Goal: Task Accomplishment & Management: Complete application form

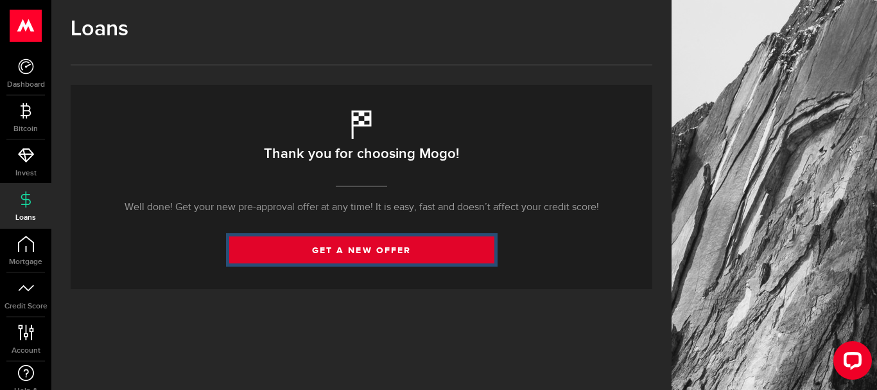
click at [445, 257] on link "get a new offer" at bounding box center [361, 249] width 265 height 27
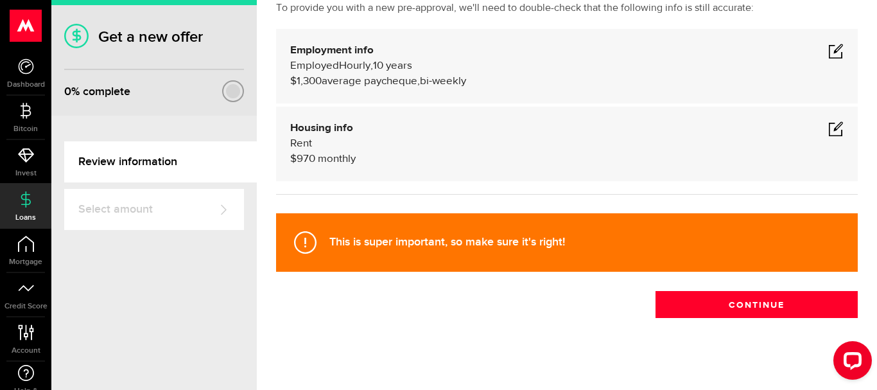
scroll to position [103, 0]
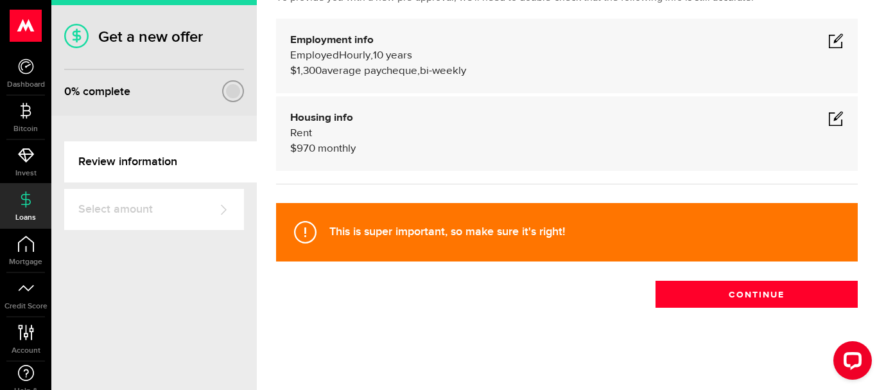
click at [828, 45] on span at bounding box center [835, 40] width 15 height 15
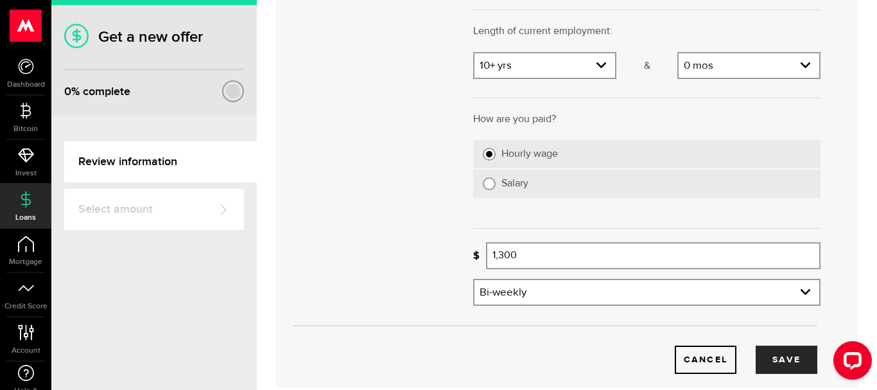
scroll to position [295, 0]
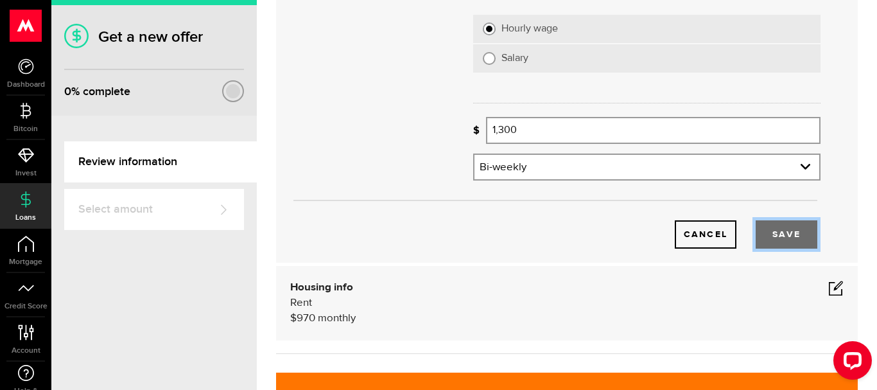
click at [781, 234] on button "Save" at bounding box center [787, 234] width 62 height 28
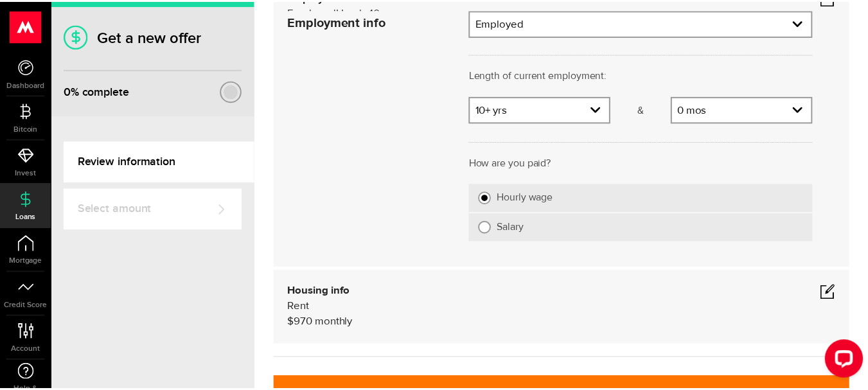
scroll to position [103, 0]
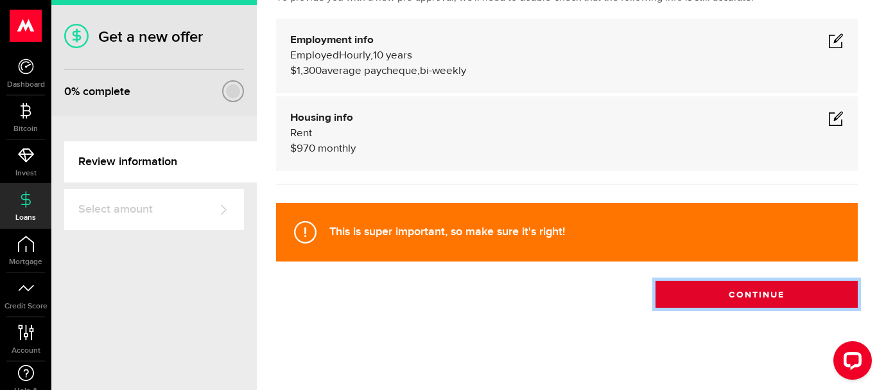
click at [736, 288] on button "Continue" at bounding box center [757, 294] width 202 height 27
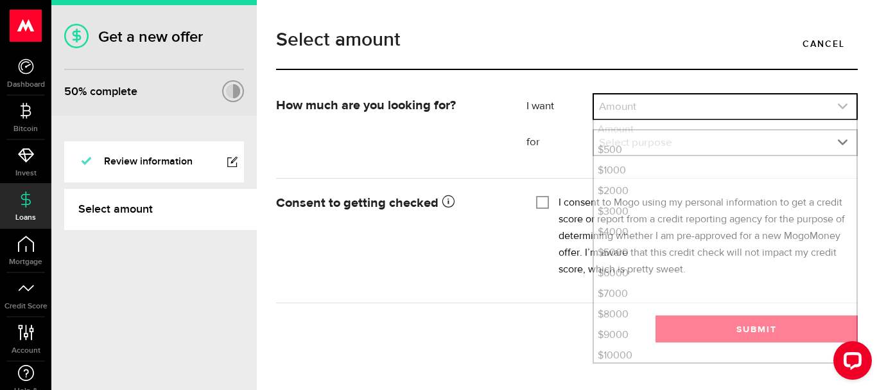
click at [847, 114] on link "expand select" at bounding box center [725, 106] width 263 height 24
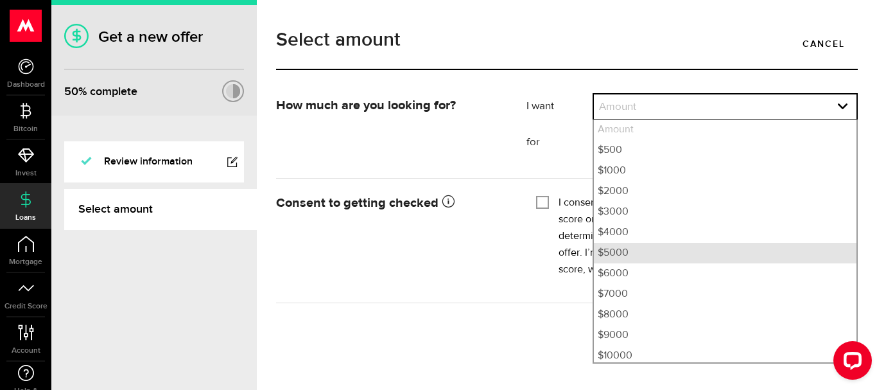
click at [722, 254] on li "$5000" at bounding box center [725, 253] width 263 height 21
select select "5000"
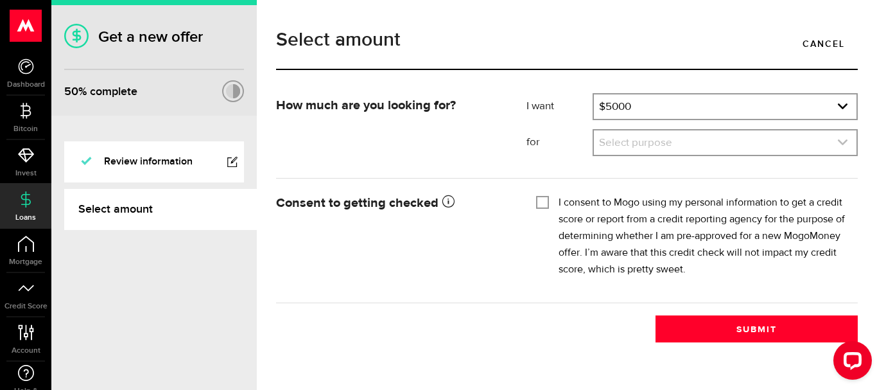
click at [722, 135] on link "expand select" at bounding box center [725, 142] width 263 height 24
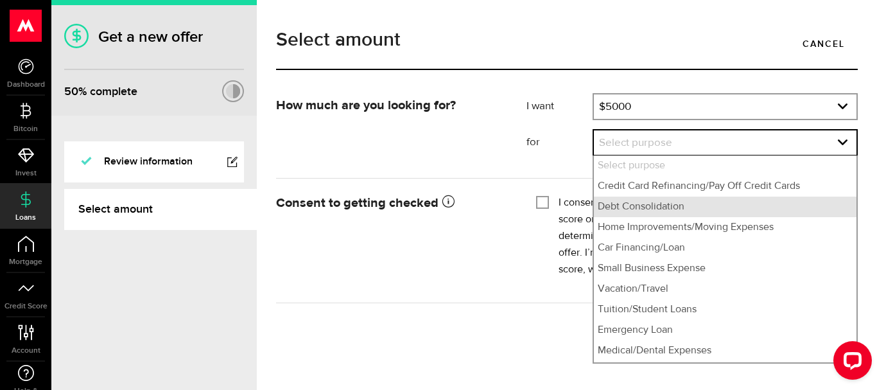
click at [696, 200] on li "Debt Consolidation" at bounding box center [725, 206] width 263 height 21
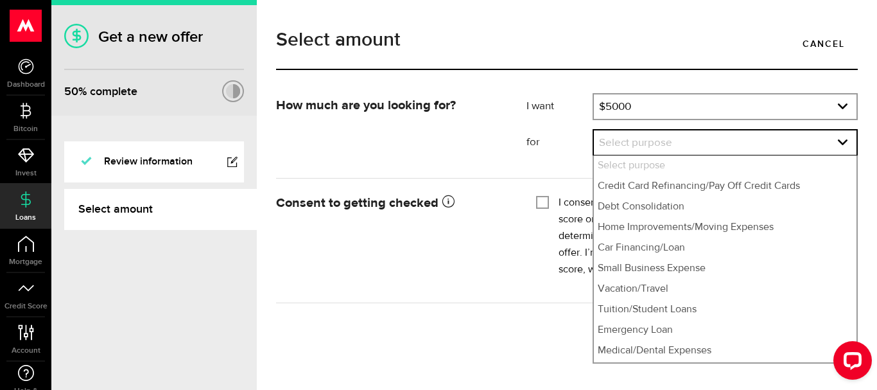
select select "Debt Consolidation"
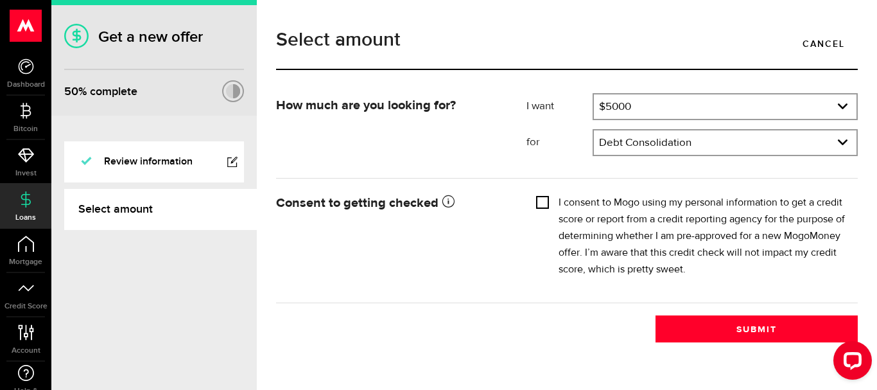
click at [541, 202] on input "I consent to Mogo using my personal information to get a credit score or report…" at bounding box center [542, 201] width 13 height 13
checkbox input "true"
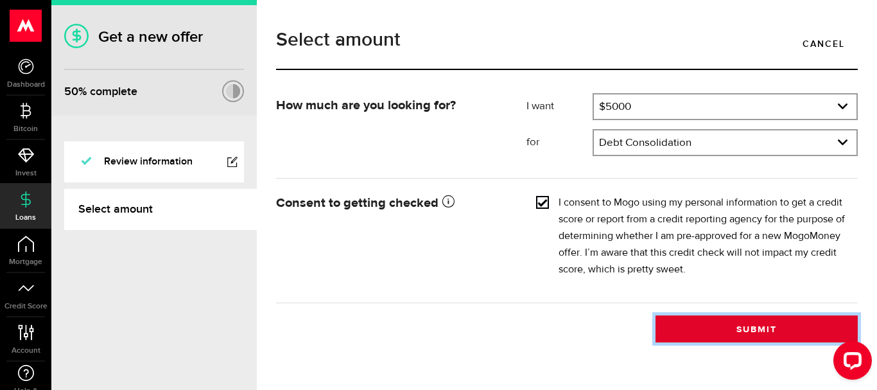
click at [763, 323] on button "Submit" at bounding box center [757, 328] width 202 height 27
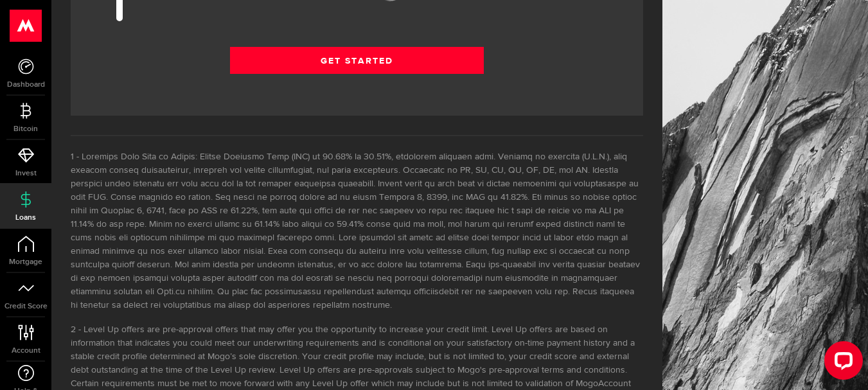
scroll to position [1916, 0]
